Goal: Information Seeking & Learning: Learn about a topic

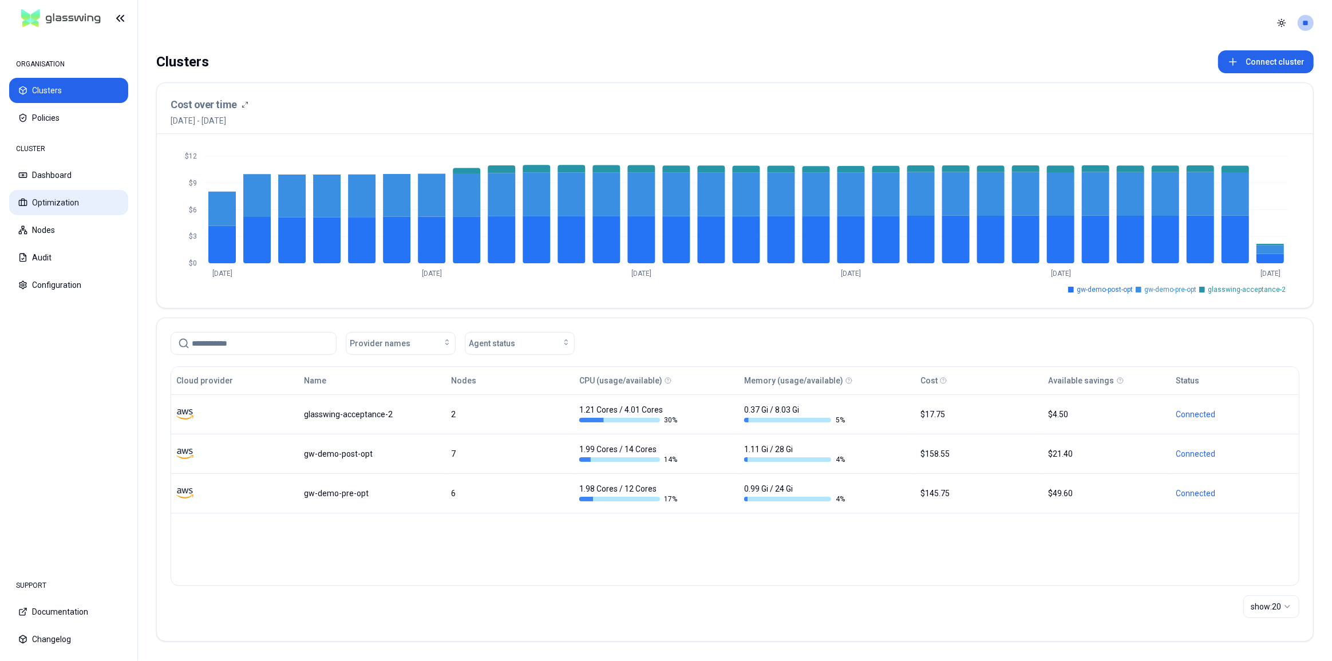
click at [40, 195] on button "Optimization" at bounding box center [68, 202] width 119 height 25
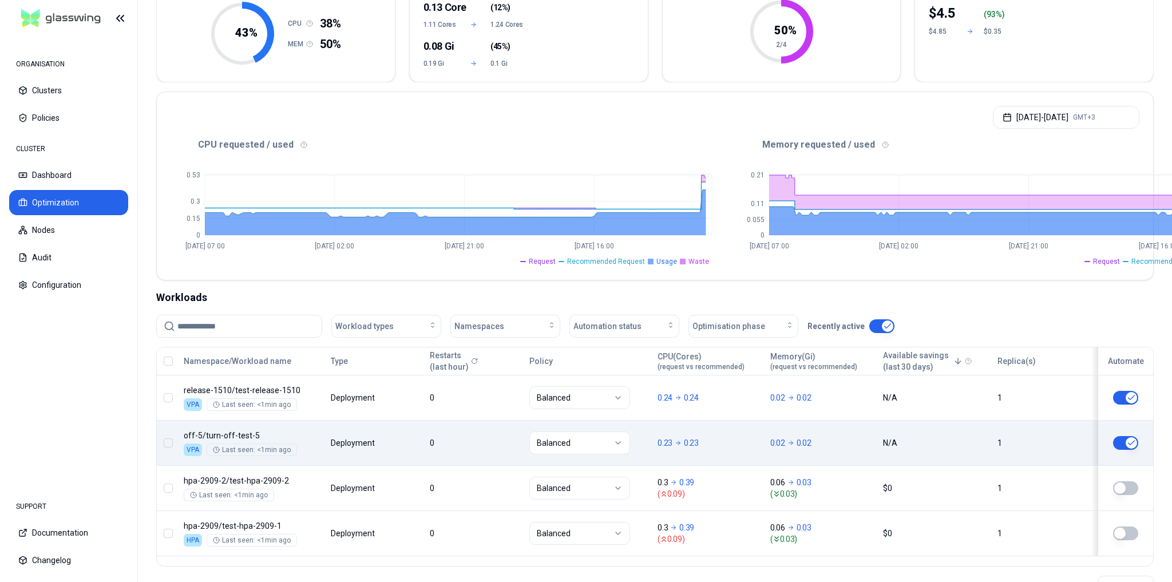
scroll to position [188, 0]
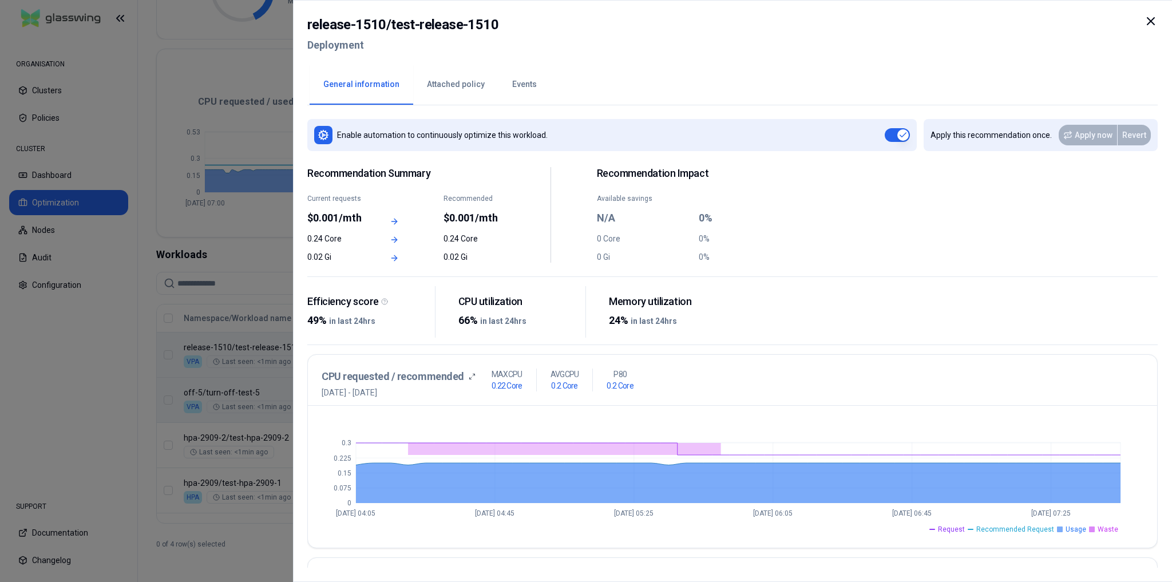
click at [1149, 20] on icon at bounding box center [1151, 21] width 14 height 14
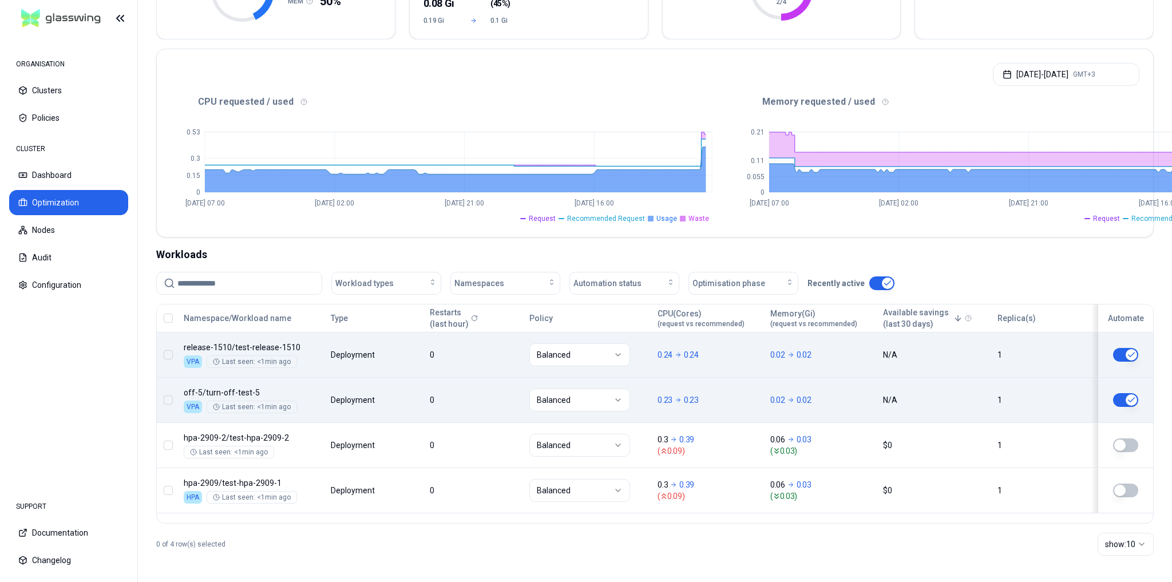
click at [713, 408] on body "ORGANISATION Clusters Policies CLUSTER Dashboard Optimization Nodes Audit Confi…" at bounding box center [586, 291] width 1172 height 582
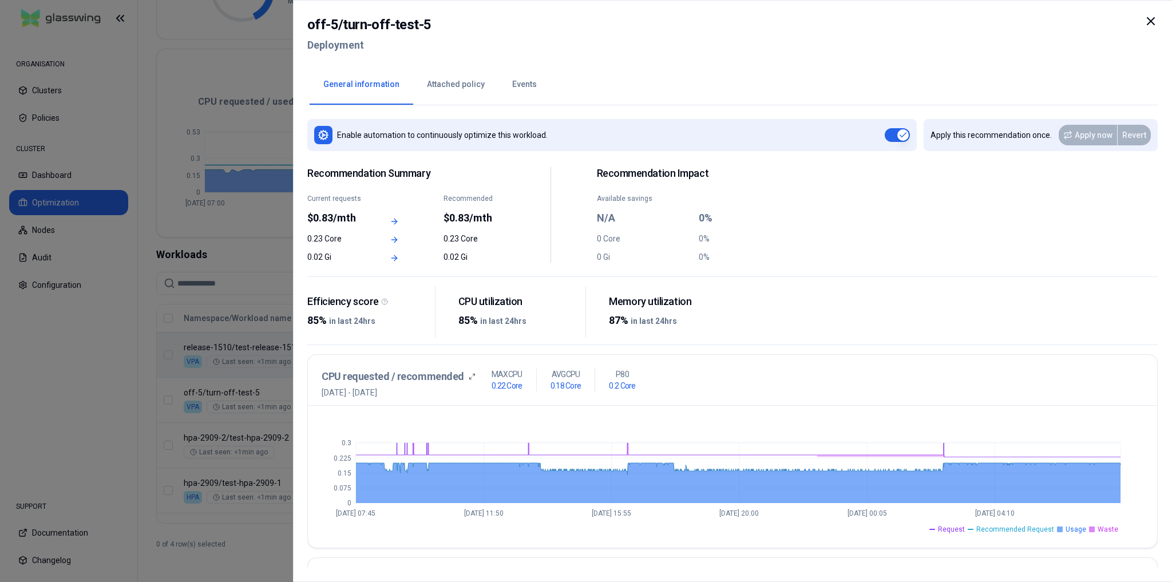
click at [1147, 21] on icon at bounding box center [1151, 21] width 14 height 14
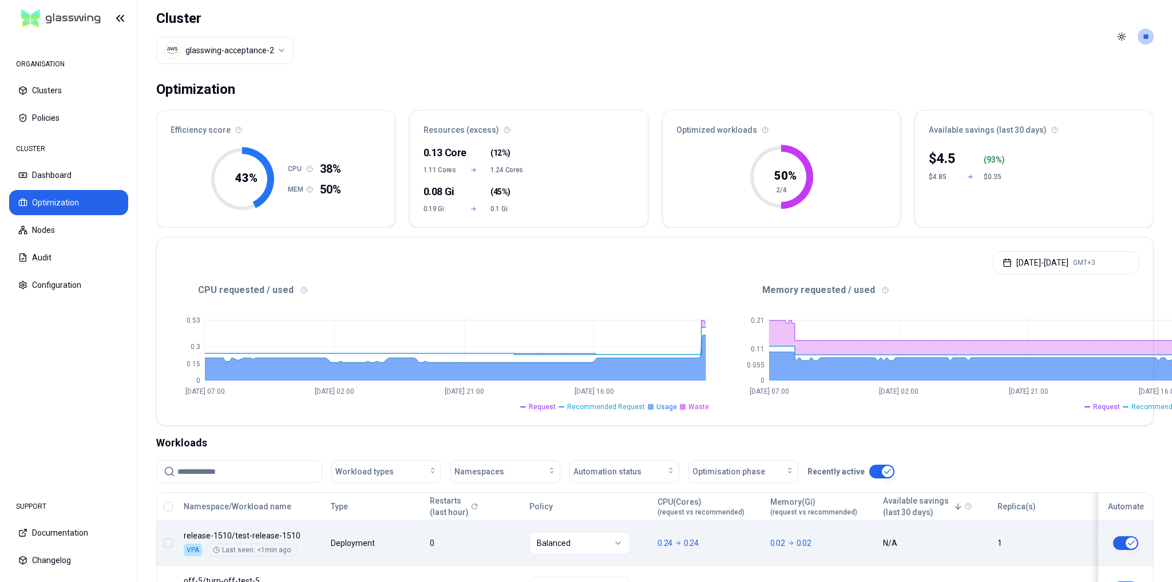
click at [242, 52] on html "ORGANISATION Clusters Policies CLUSTER Dashboard Optimization Nodes Audit Confi…" at bounding box center [586, 291] width 1172 height 582
